Goal: Navigation & Orientation: Go to known website

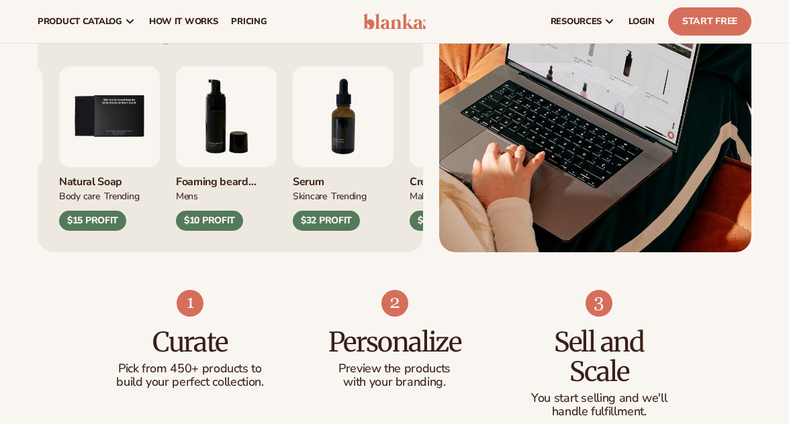
scroll to position [537, 0]
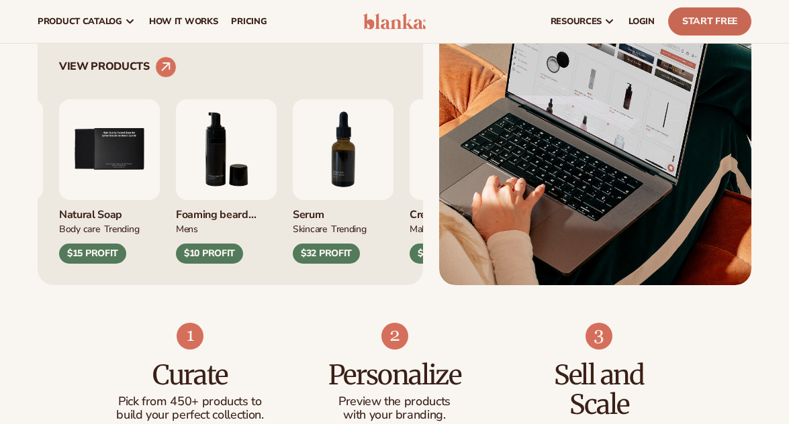
click at [695, 23] on link "Start Free" at bounding box center [709, 21] width 83 height 28
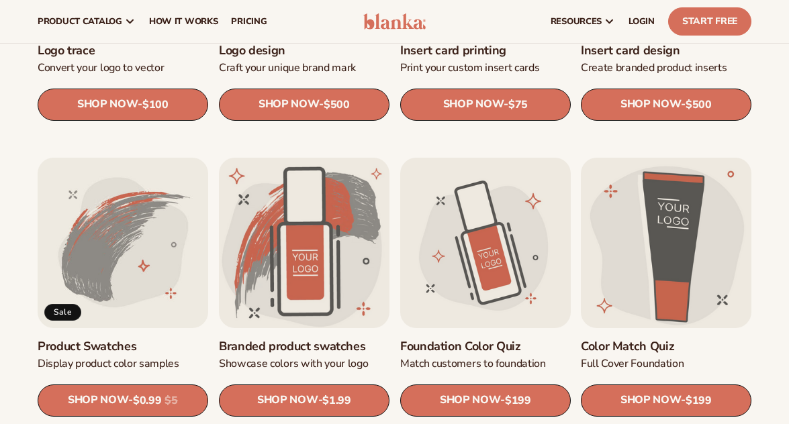
scroll to position [470, 0]
